Goal: Find specific page/section: Find specific page/section

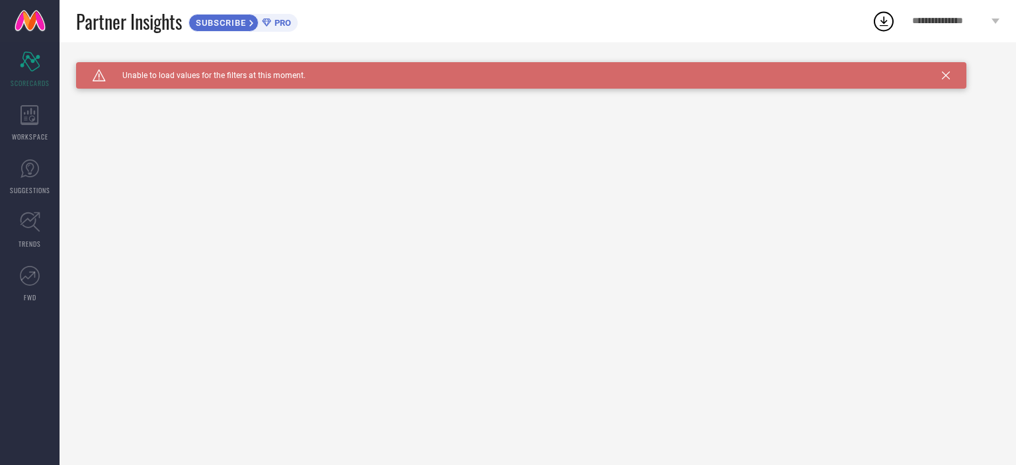
click at [228, 23] on span "SUBSCRIBE" at bounding box center [219, 23] width 60 height 10
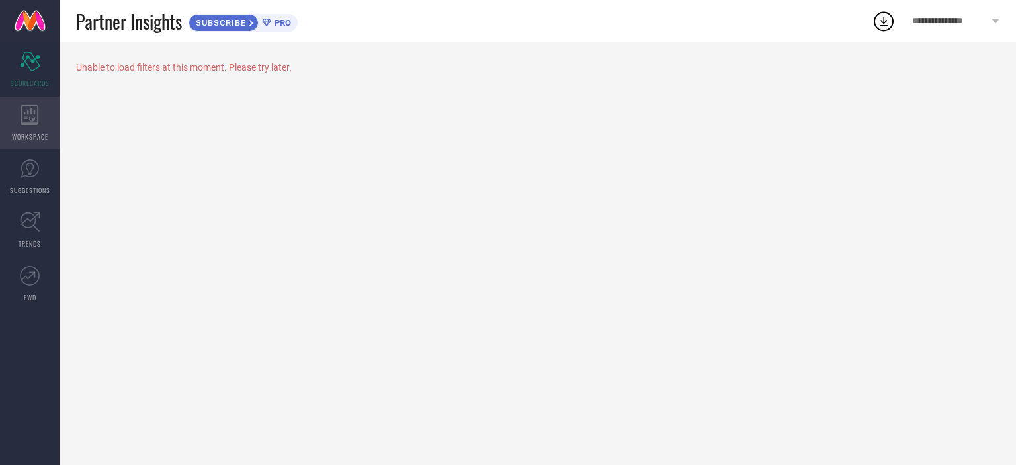
click at [27, 130] on div "WORKSPACE" at bounding box center [30, 123] width 60 height 53
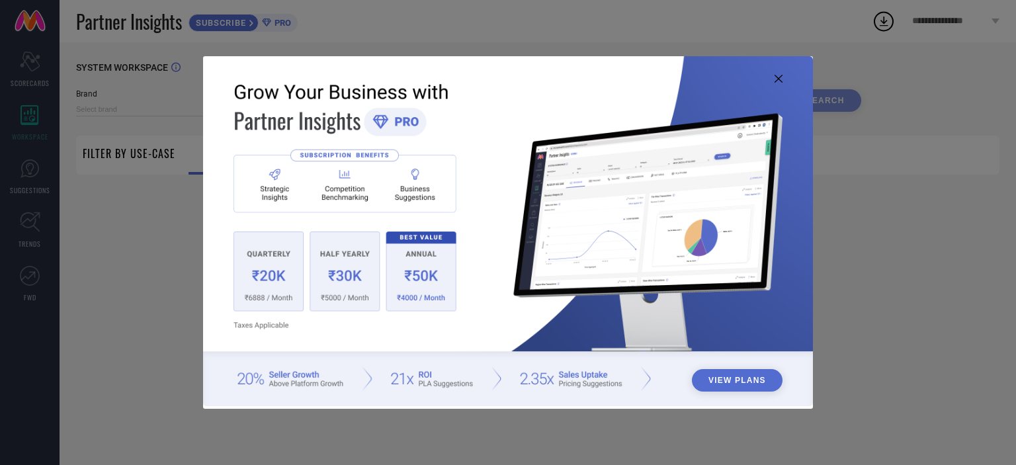
type input "1 STOP FASHION"
type input "All"
click at [151, 290] on div "View Plans" at bounding box center [508, 232] width 1016 height 465
